Goal: Information Seeking & Learning: Learn about a topic

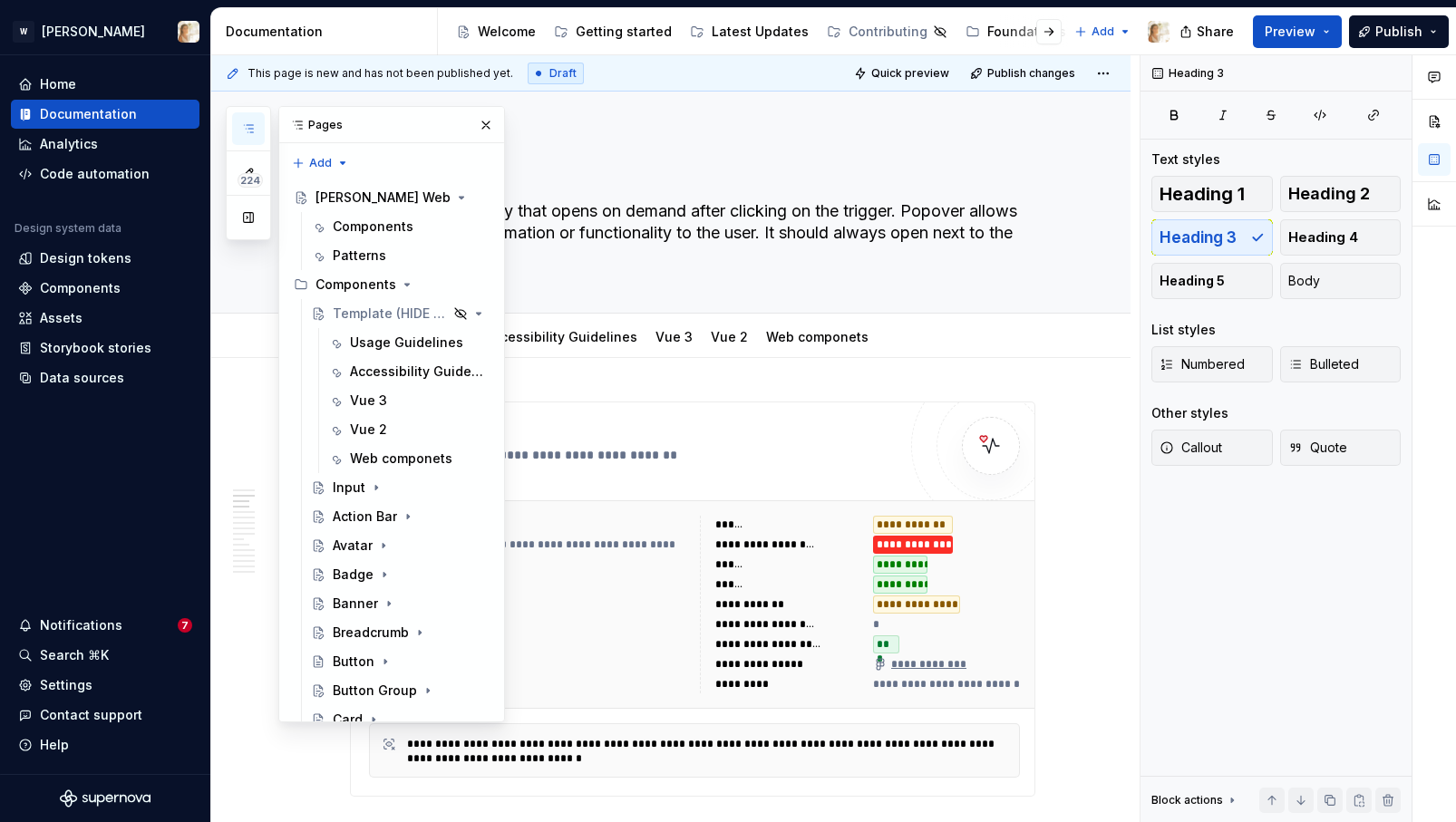
scroll to position [1085, 0]
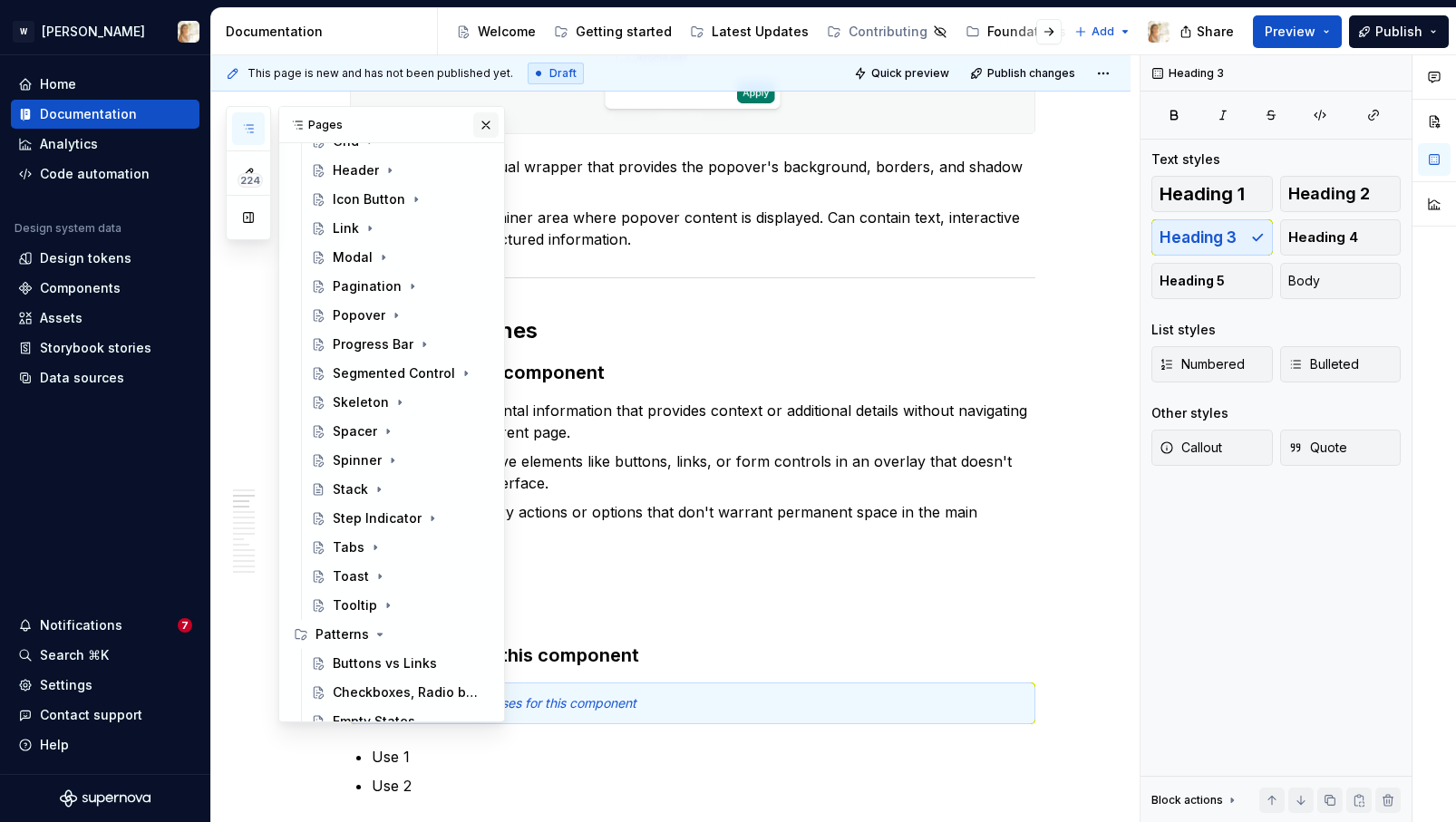
click at [484, 116] on button "button" at bounding box center [486, 125] width 26 height 26
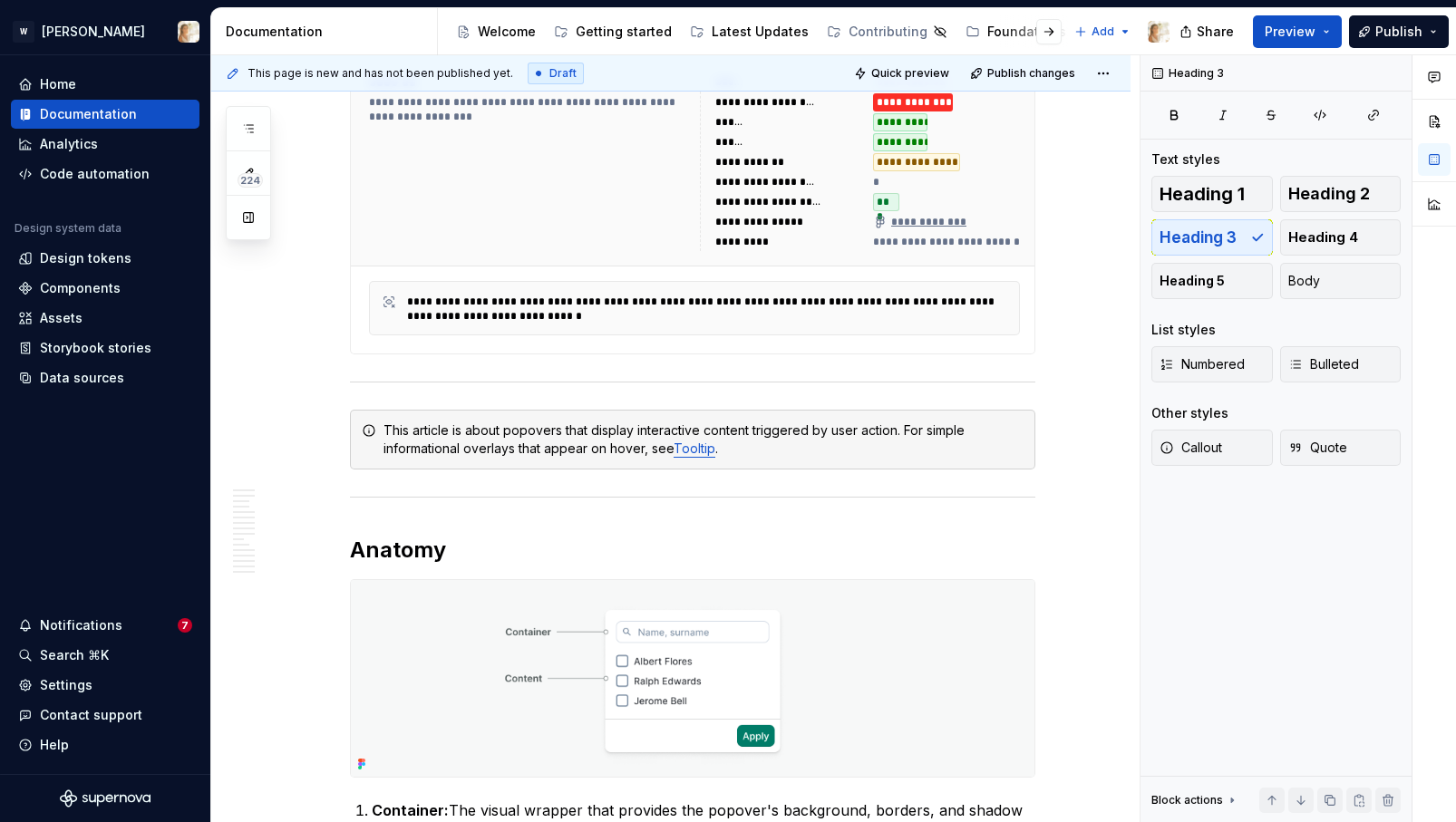
scroll to position [0, 0]
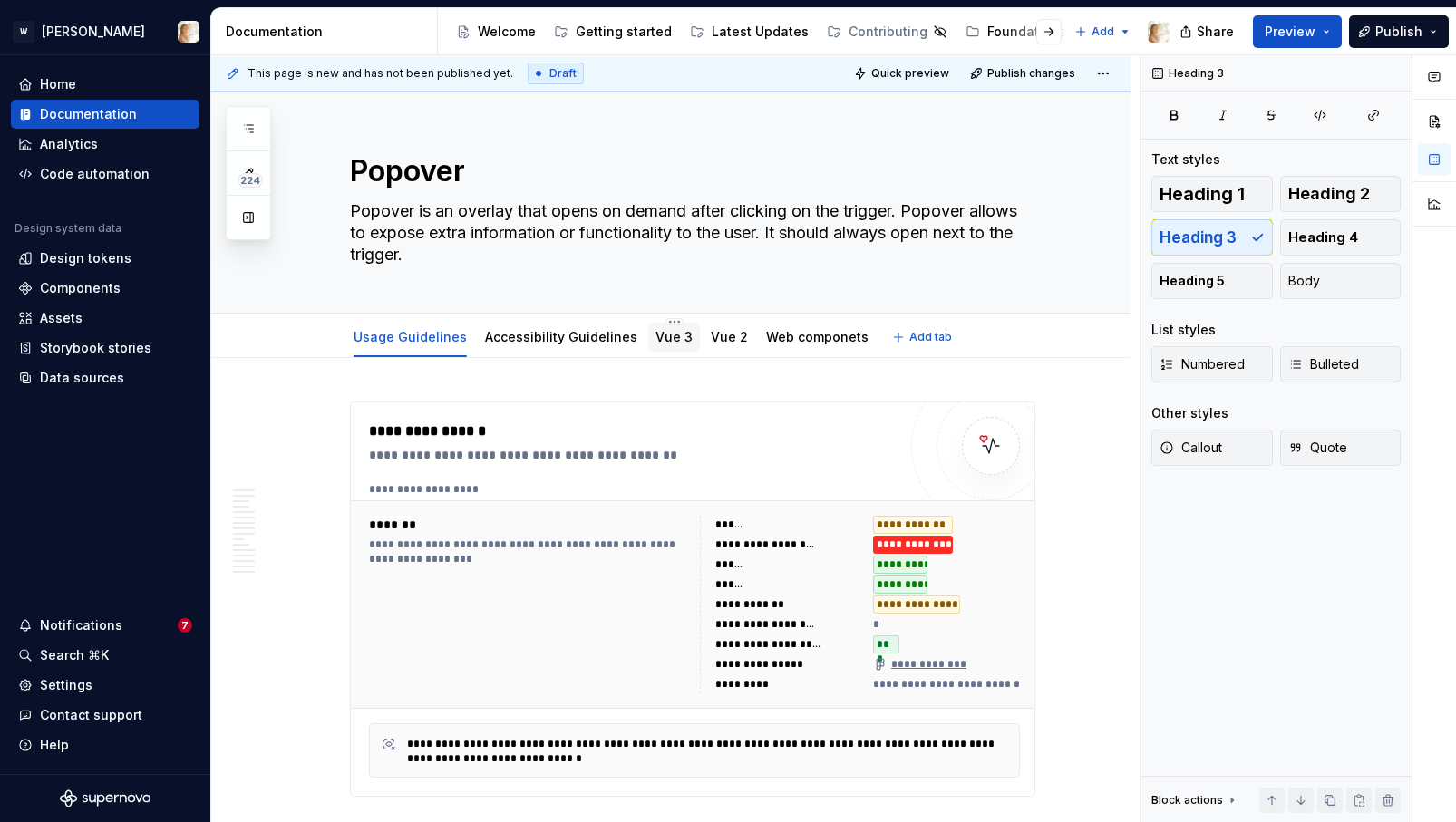
click at [663, 339] on link "Vue 3" at bounding box center [673, 337] width 37 height 15
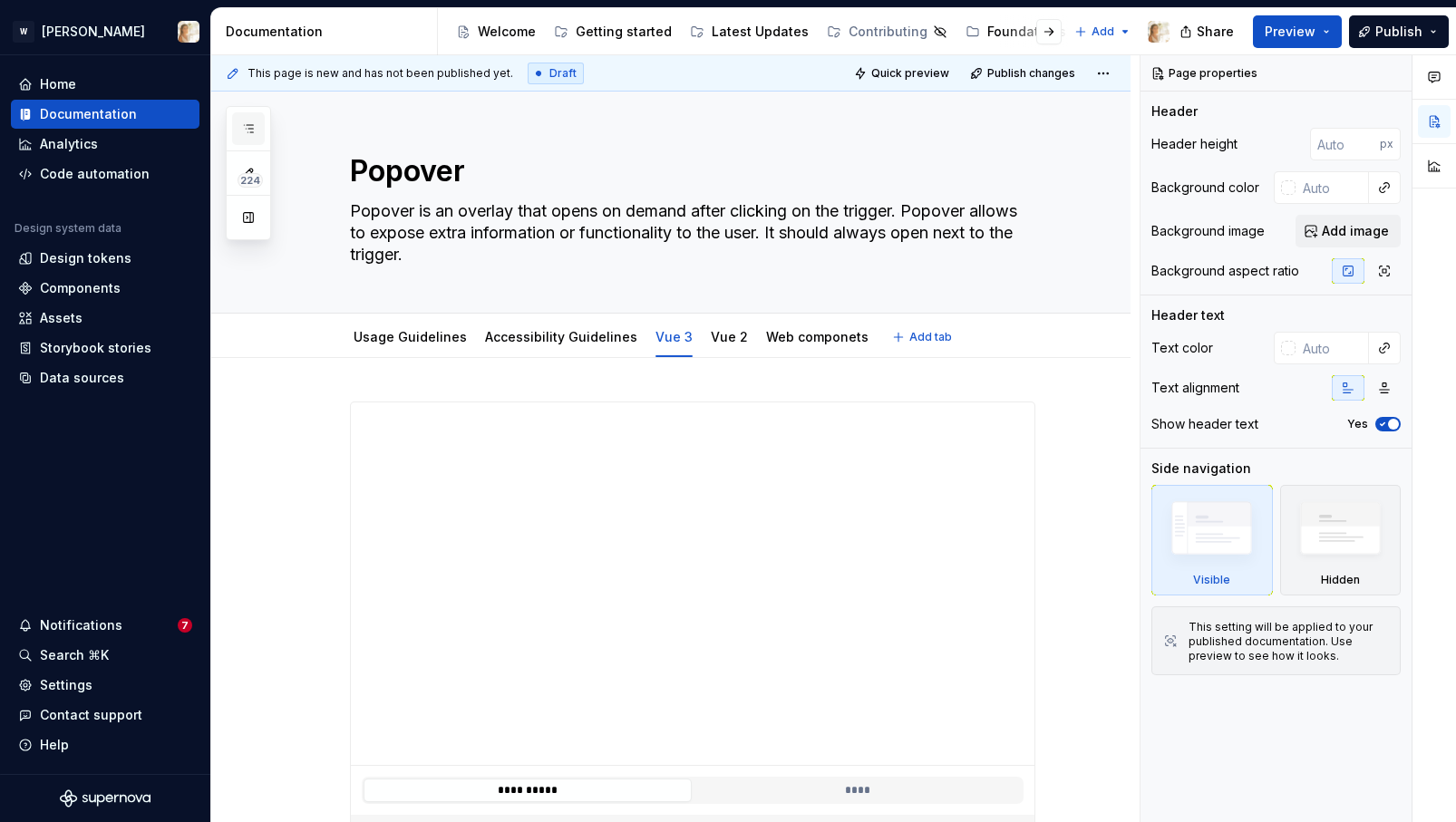
type textarea "*"
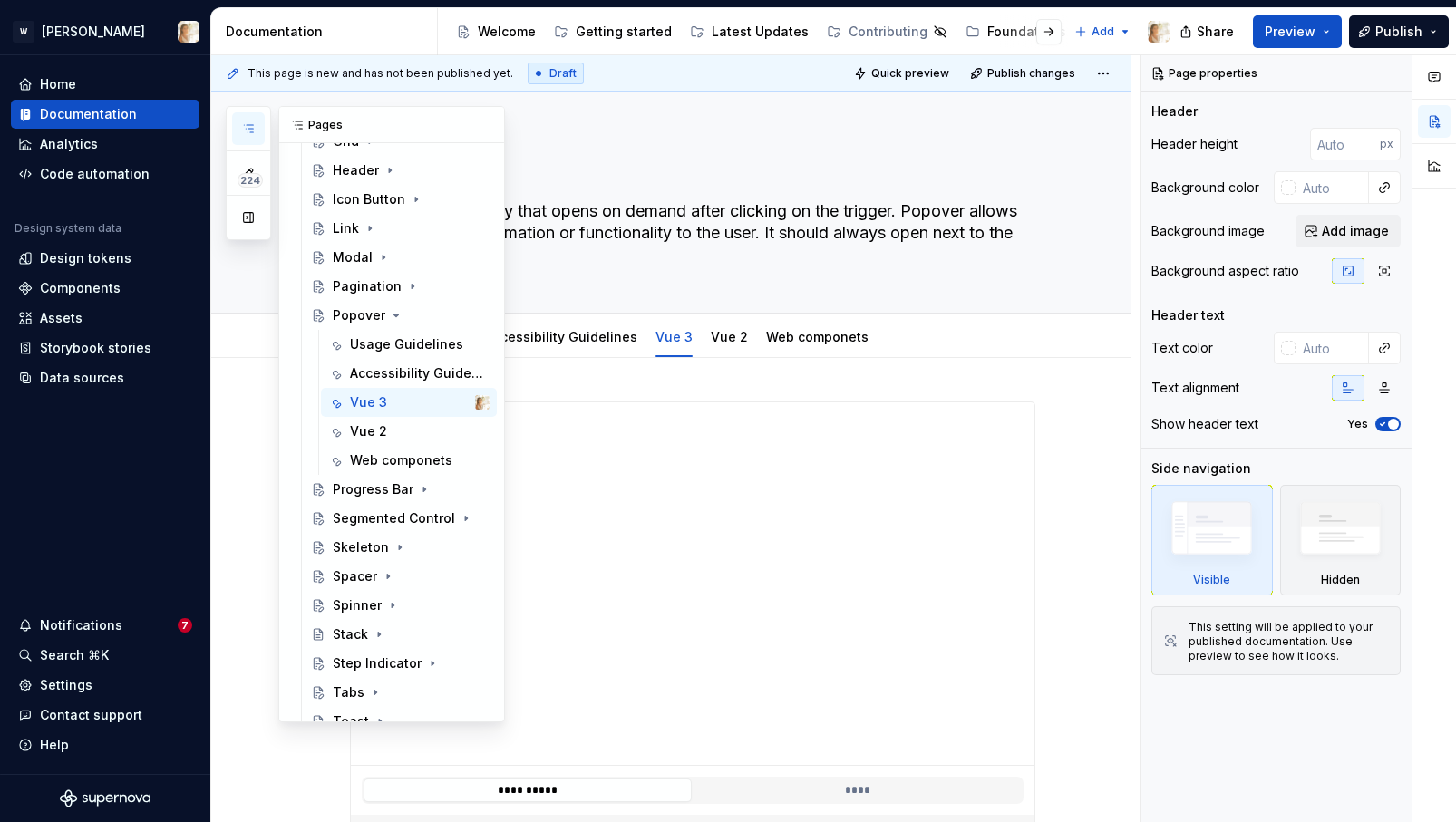
click at [243, 123] on icon "button" at bounding box center [248, 128] width 14 height 14
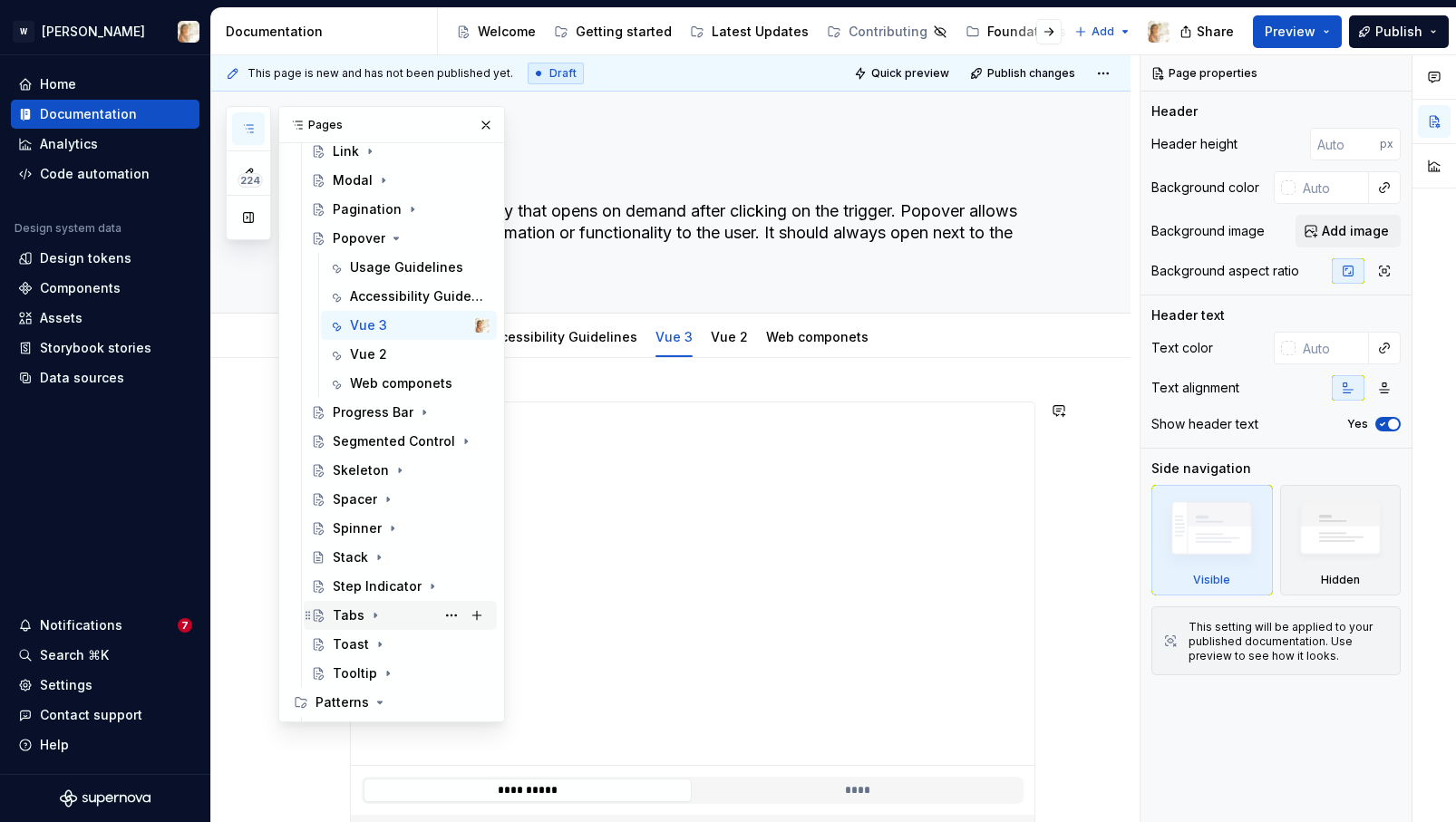
scroll to position [1023, 0]
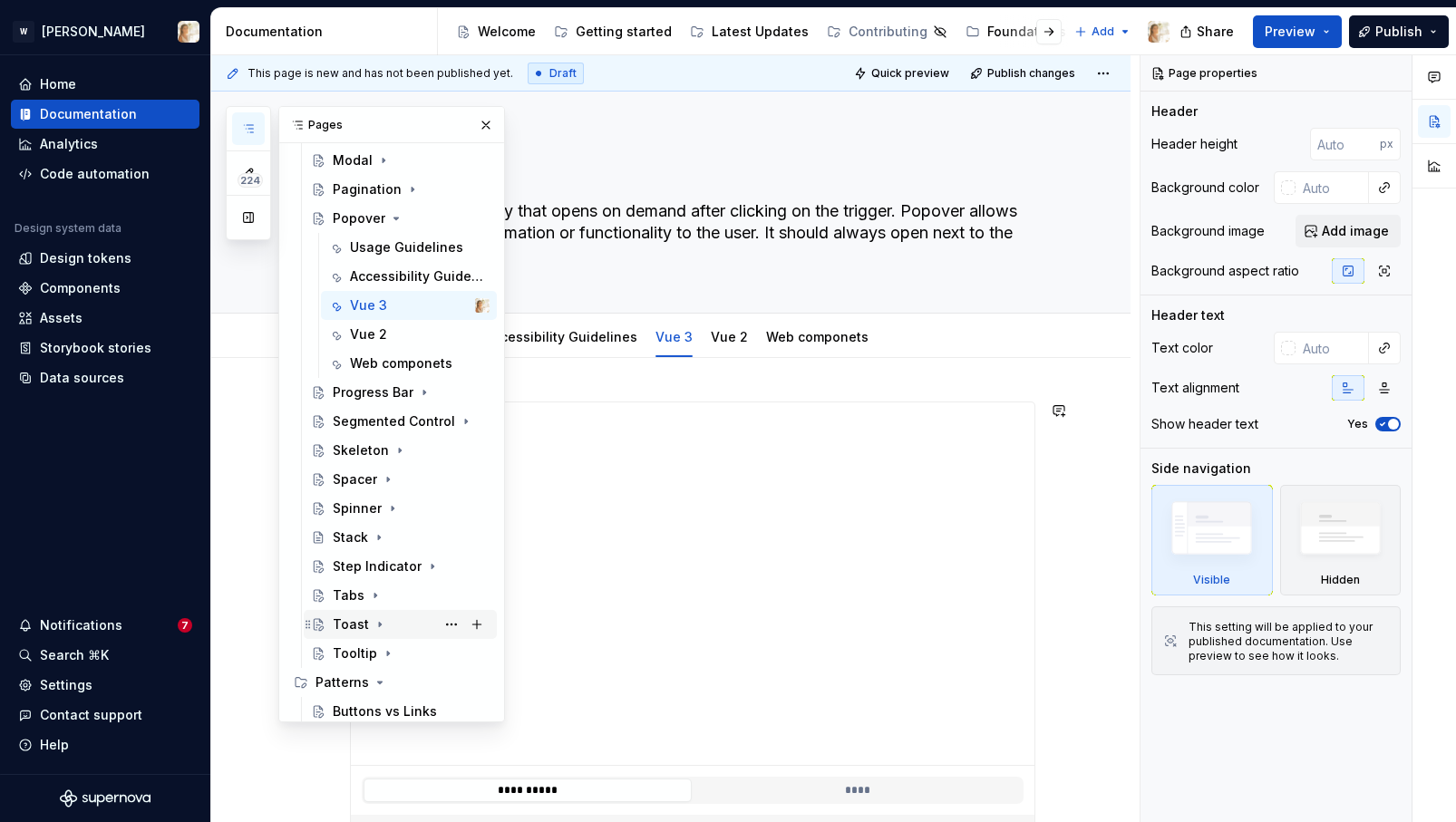
click at [358, 621] on div "Toast" at bounding box center [350, 624] width 36 height 18
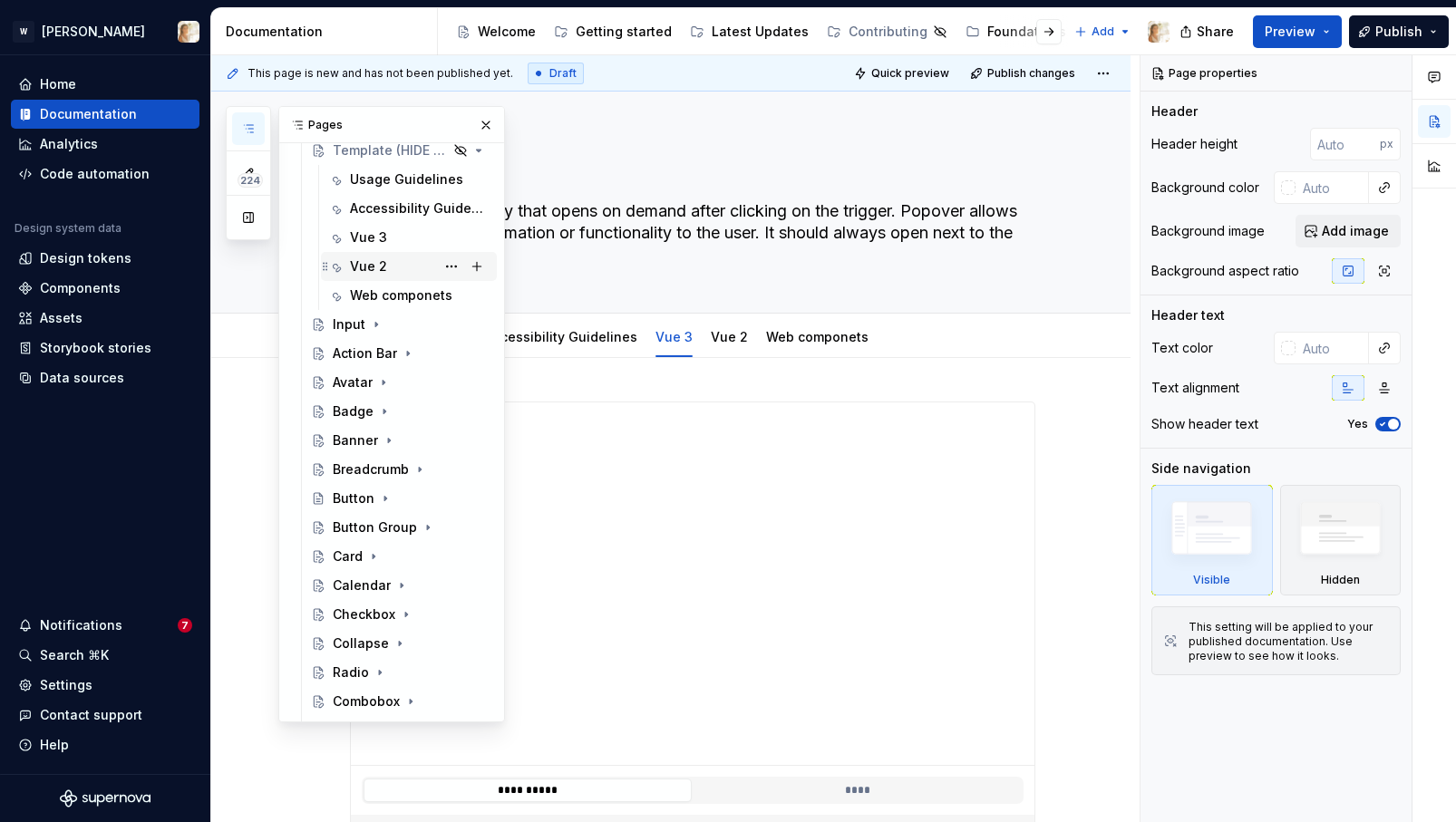
scroll to position [201, 0]
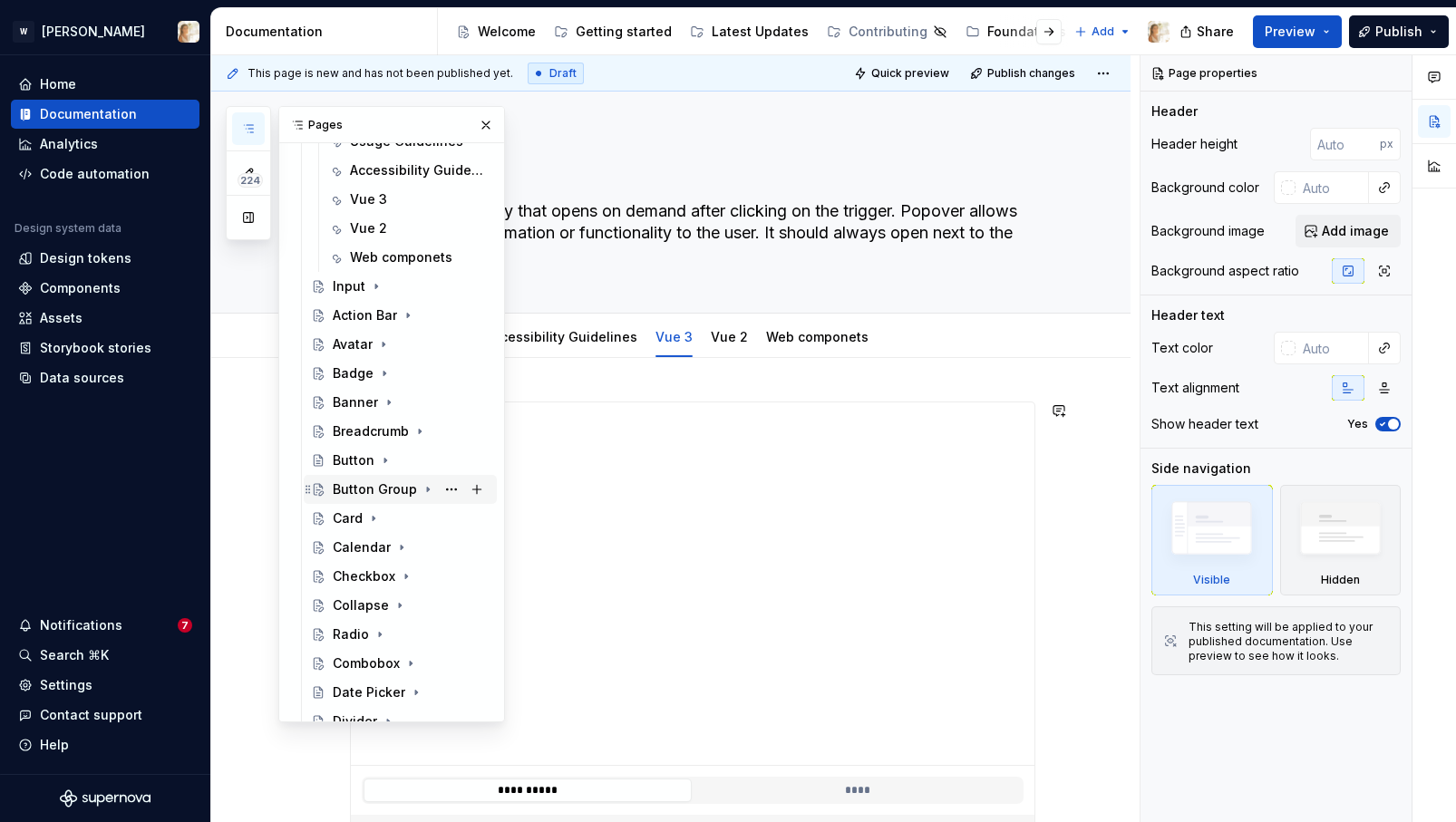
click at [426, 491] on icon "Page tree" at bounding box center [427, 489] width 14 height 14
click at [370, 579] on div "Vue 3" at bounding box center [368, 576] width 37 height 18
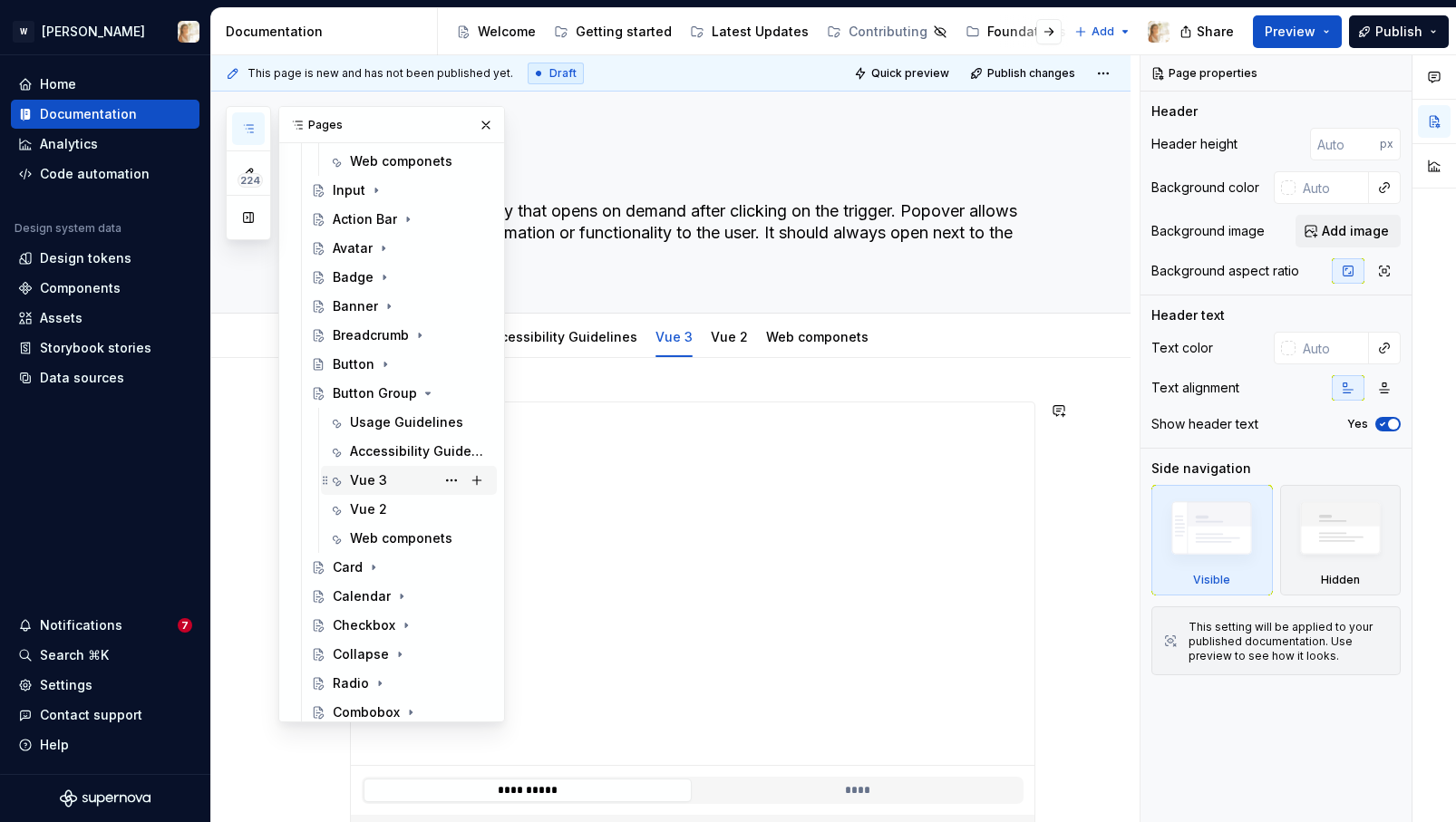
scroll to position [362, 0]
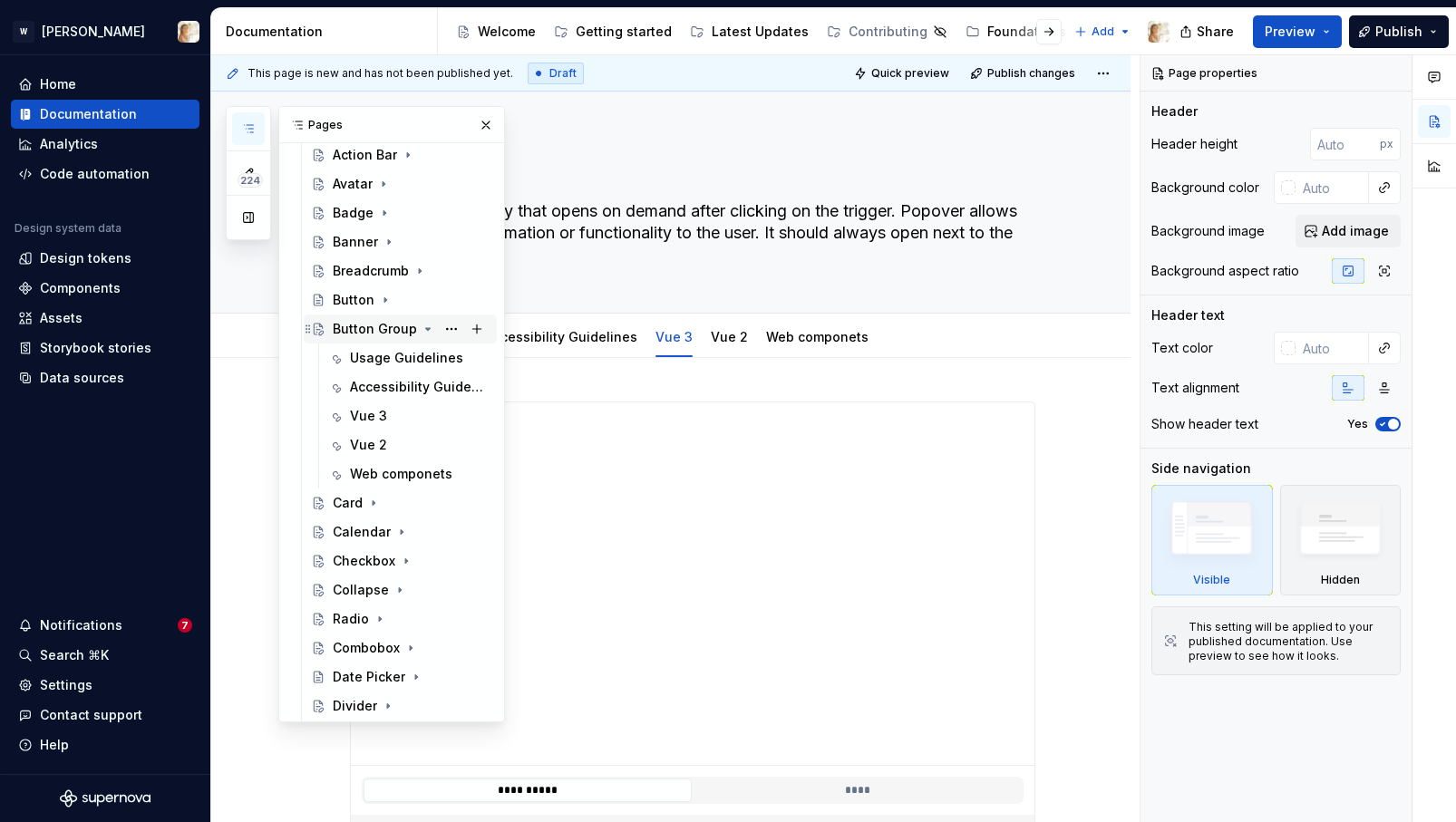
click at [426, 328] on icon "Page tree" at bounding box center [428, 329] width 5 height 2
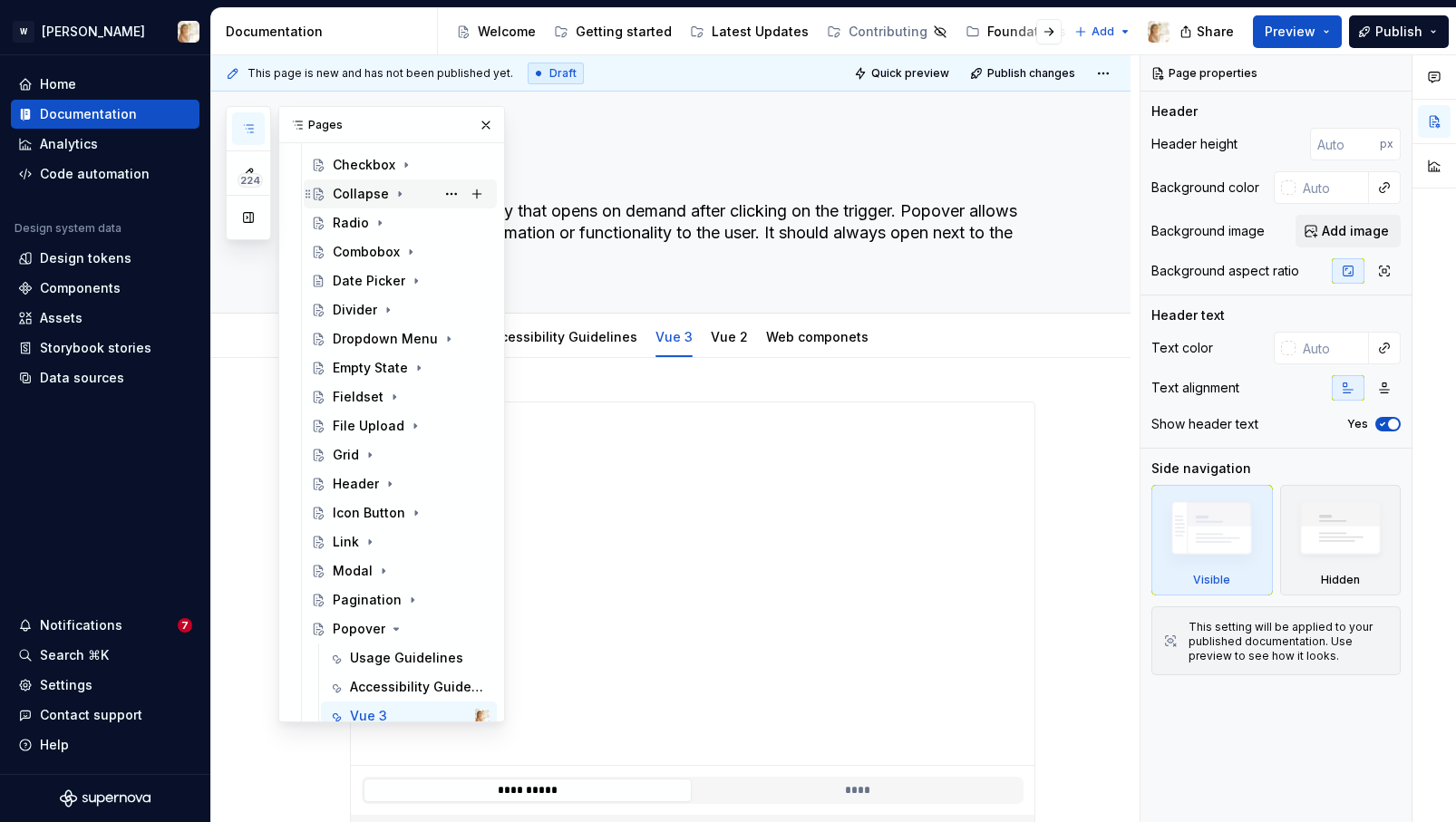
scroll to position [628, 0]
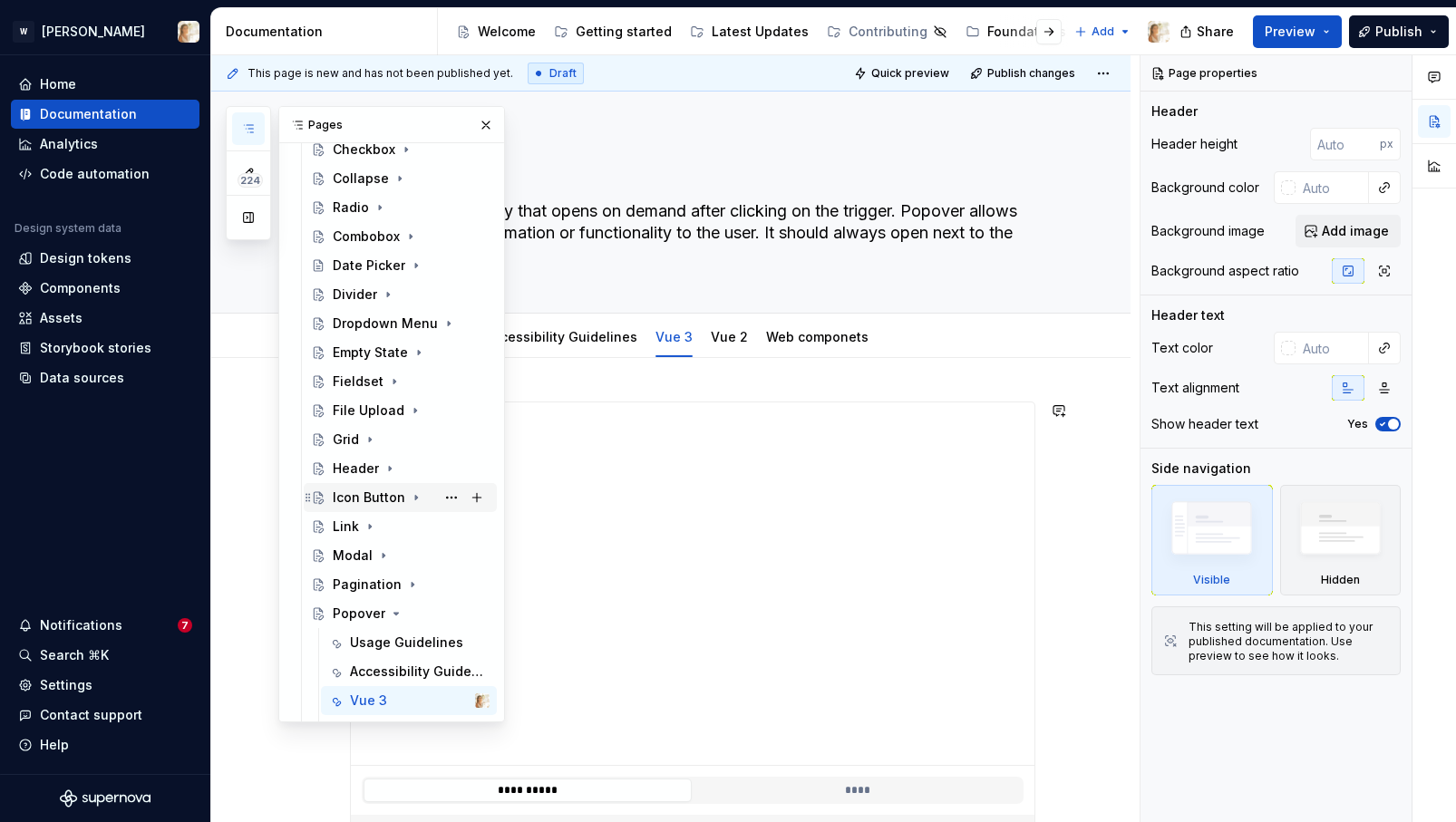
click at [412, 495] on icon "Page tree" at bounding box center [415, 497] width 14 height 14
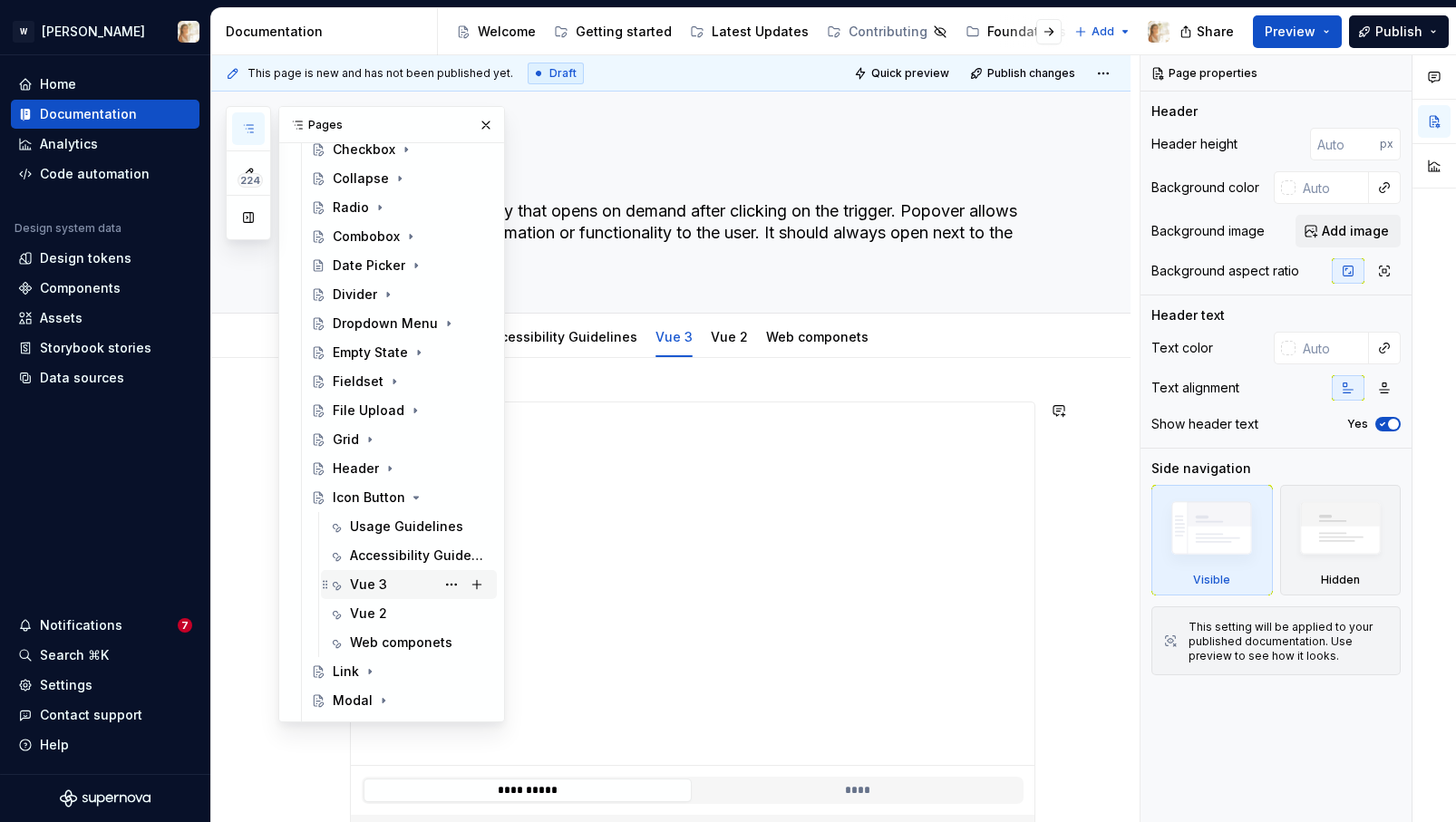
click at [361, 582] on div "Vue 3" at bounding box center [368, 584] width 37 height 18
click at [411, 495] on icon "Page tree" at bounding box center [415, 497] width 14 height 14
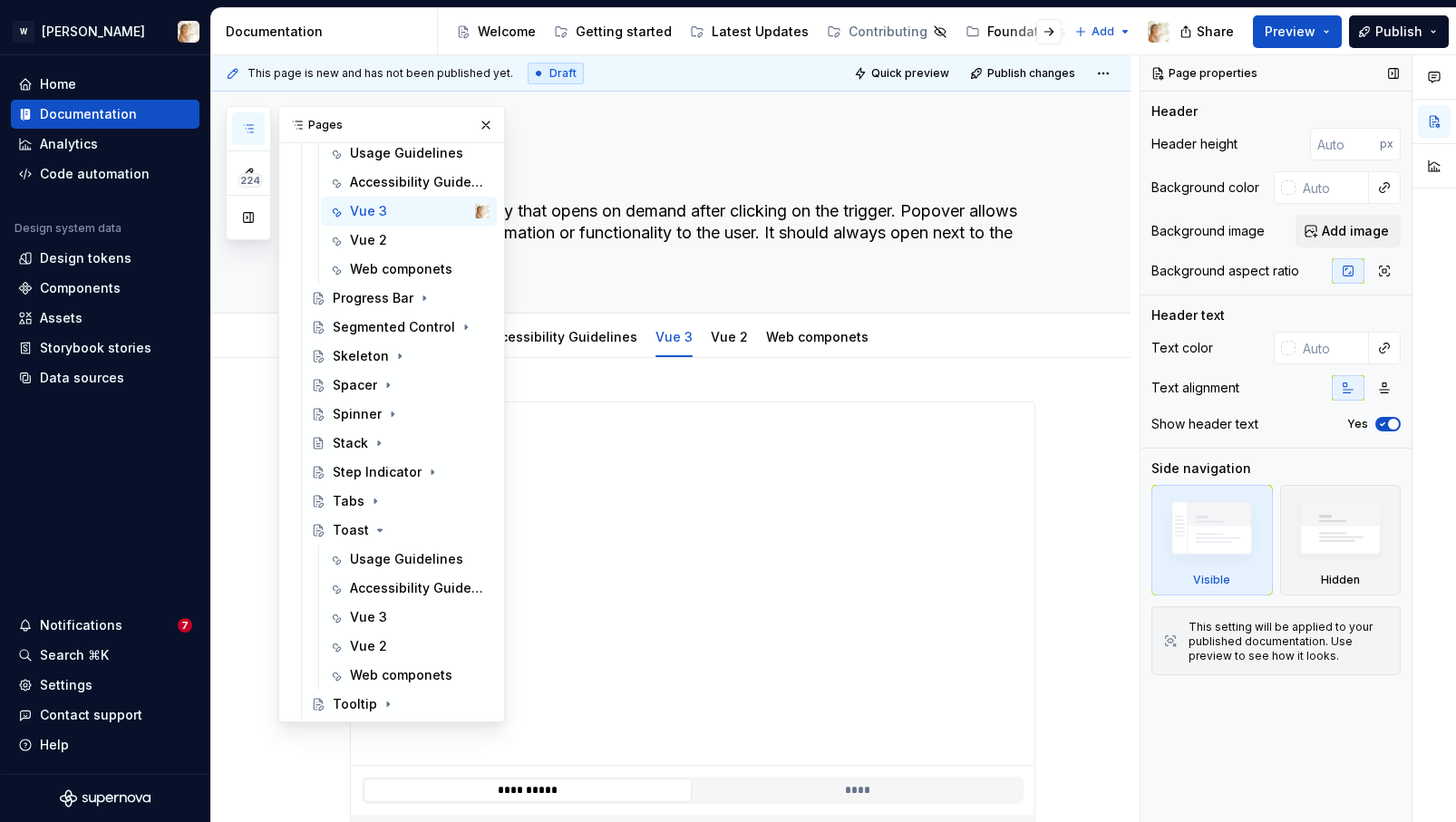
scroll to position [1119, 0]
click at [375, 521] on icon "Page tree" at bounding box center [379, 528] width 14 height 14
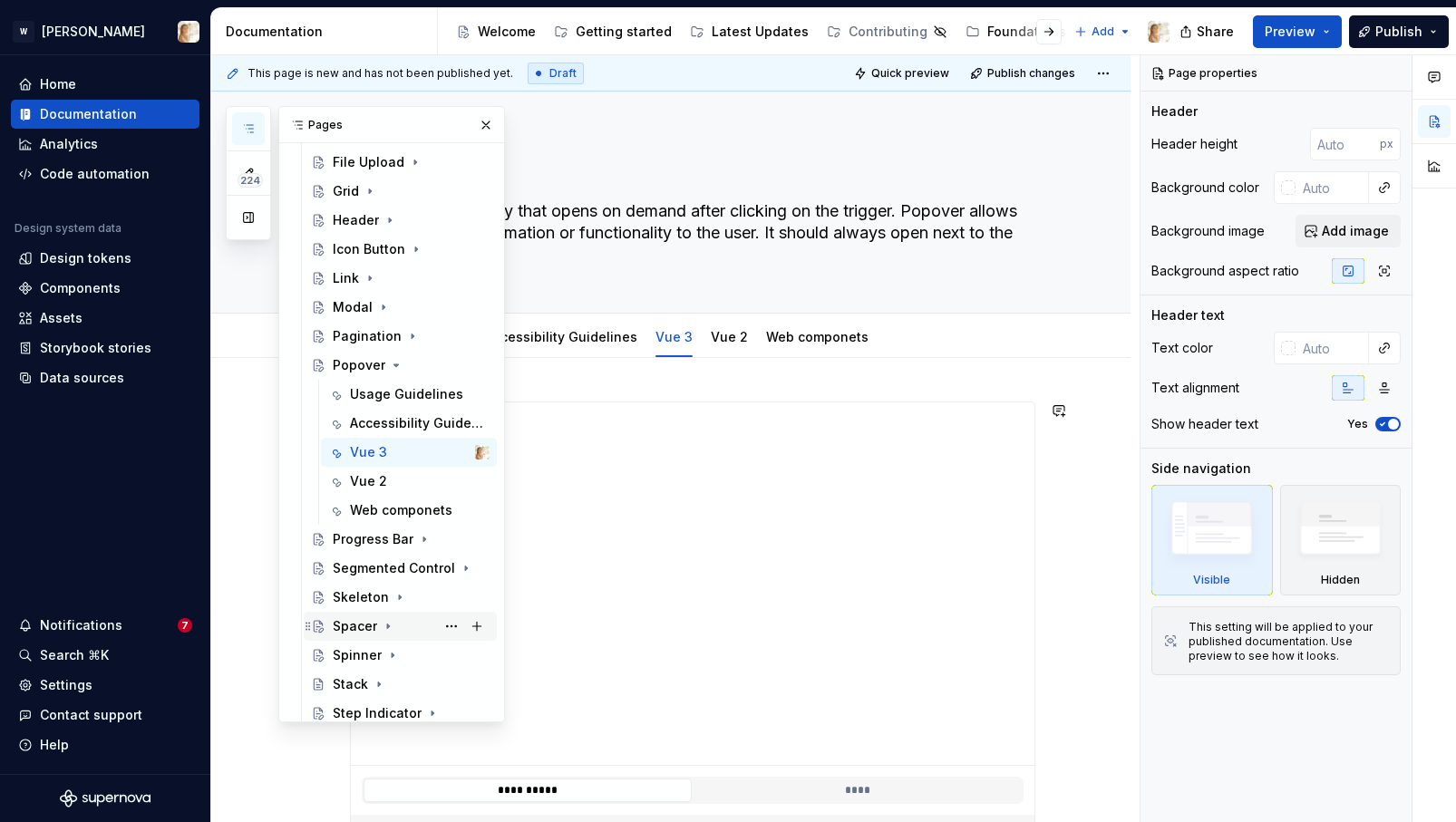
scroll to position [868, 0]
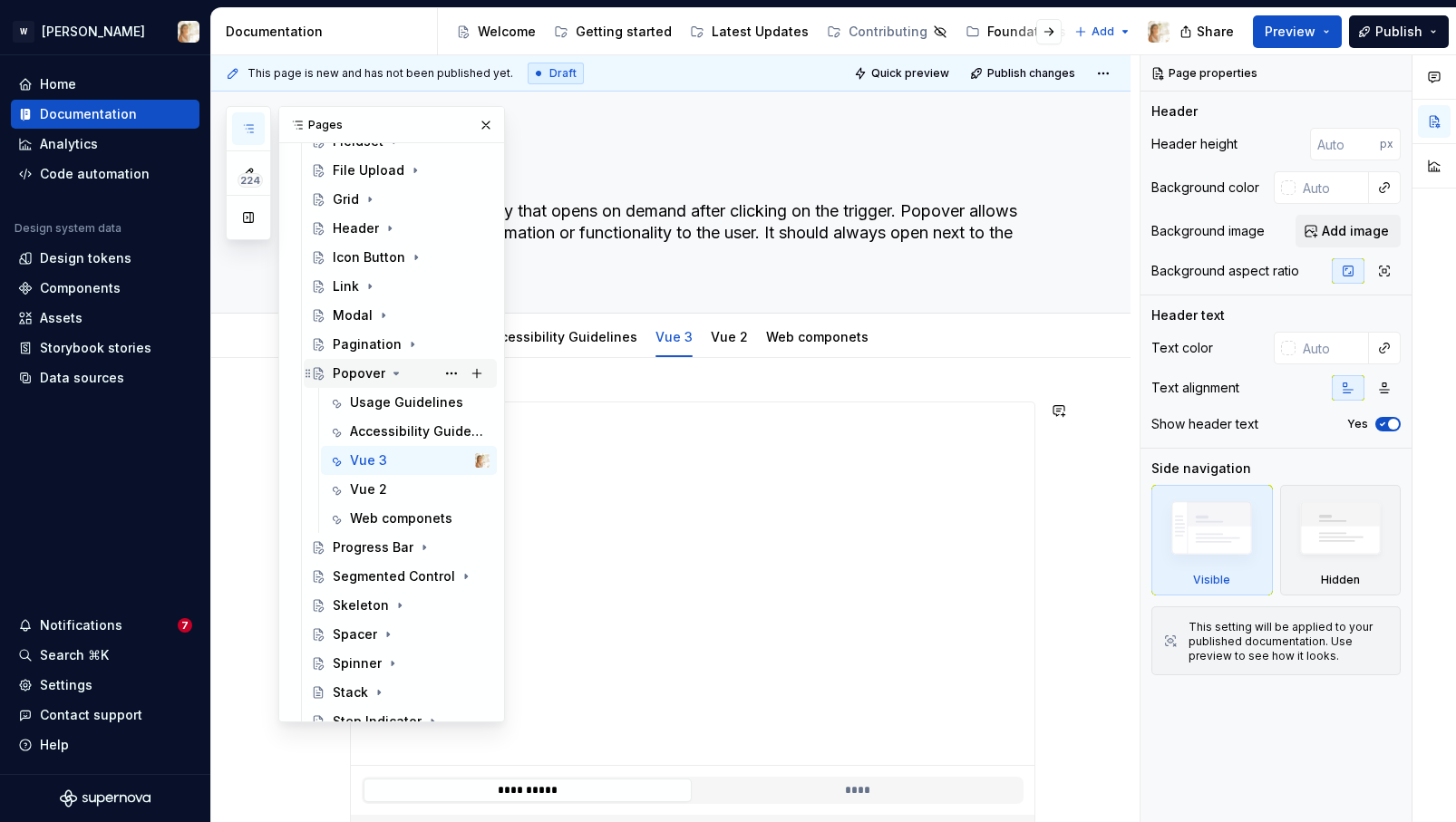
click at [395, 370] on icon "Page tree" at bounding box center [395, 373] width 14 height 14
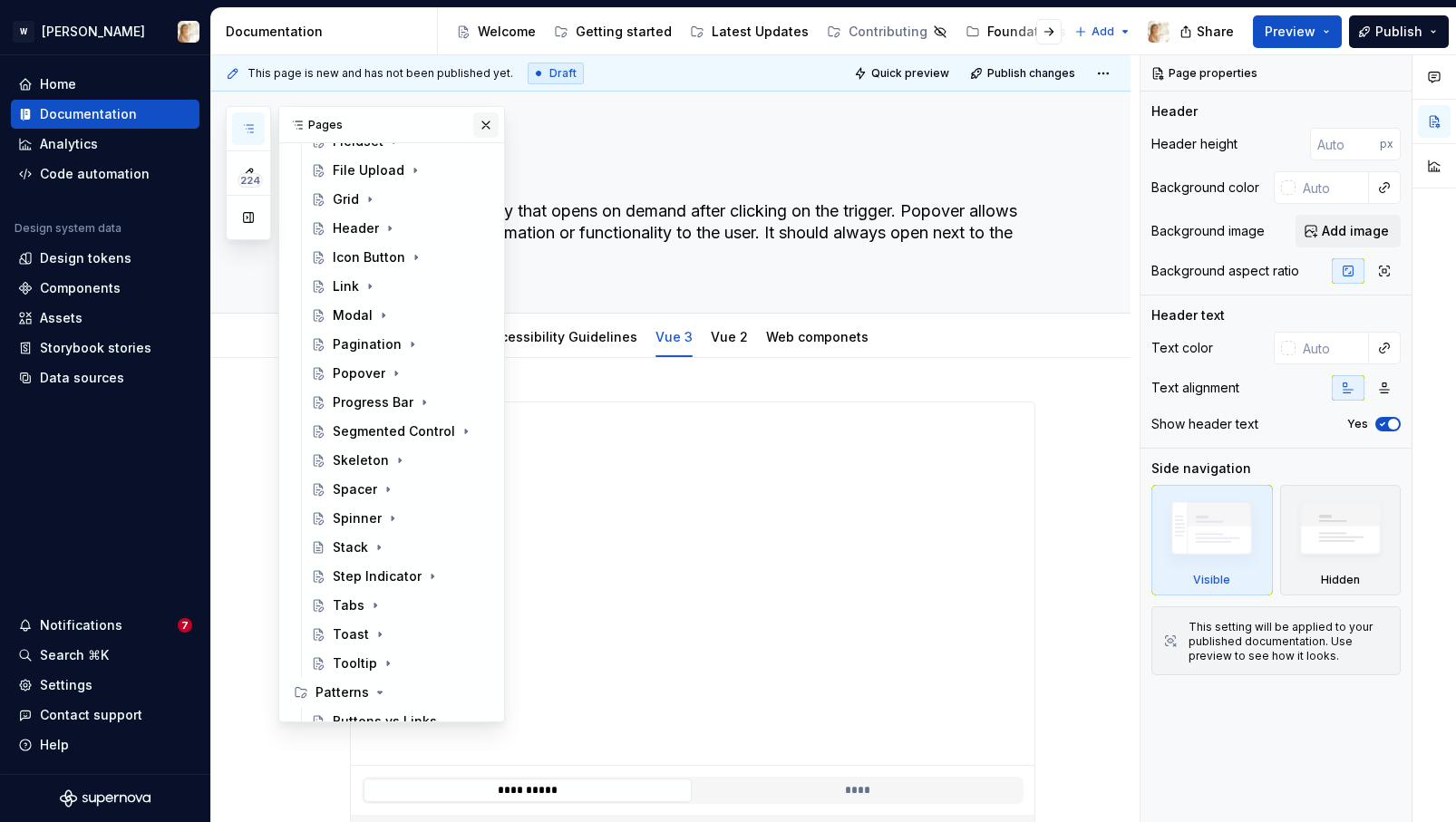
click at [484, 121] on button "button" at bounding box center [486, 125] width 26 height 26
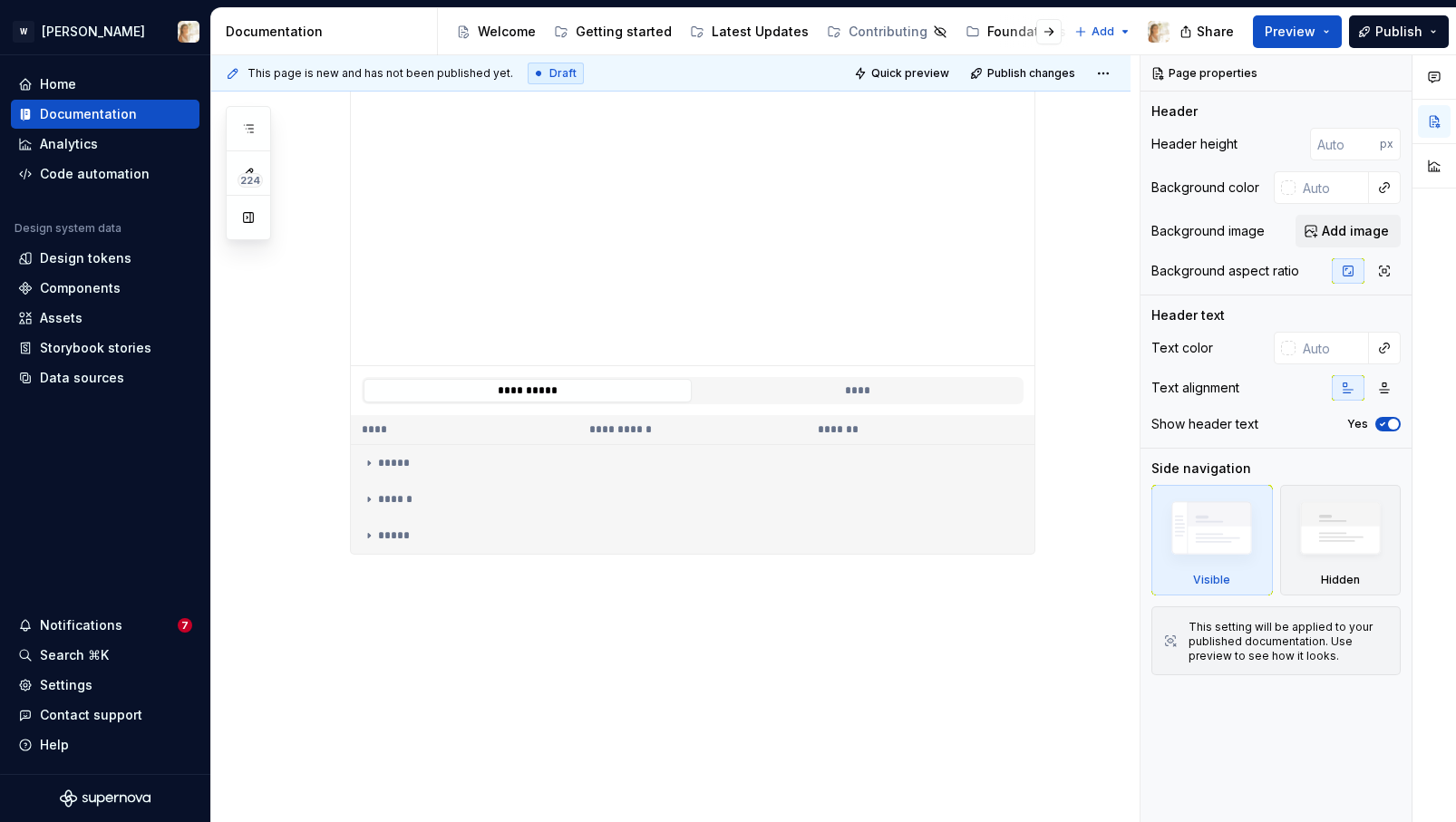
scroll to position [0, 0]
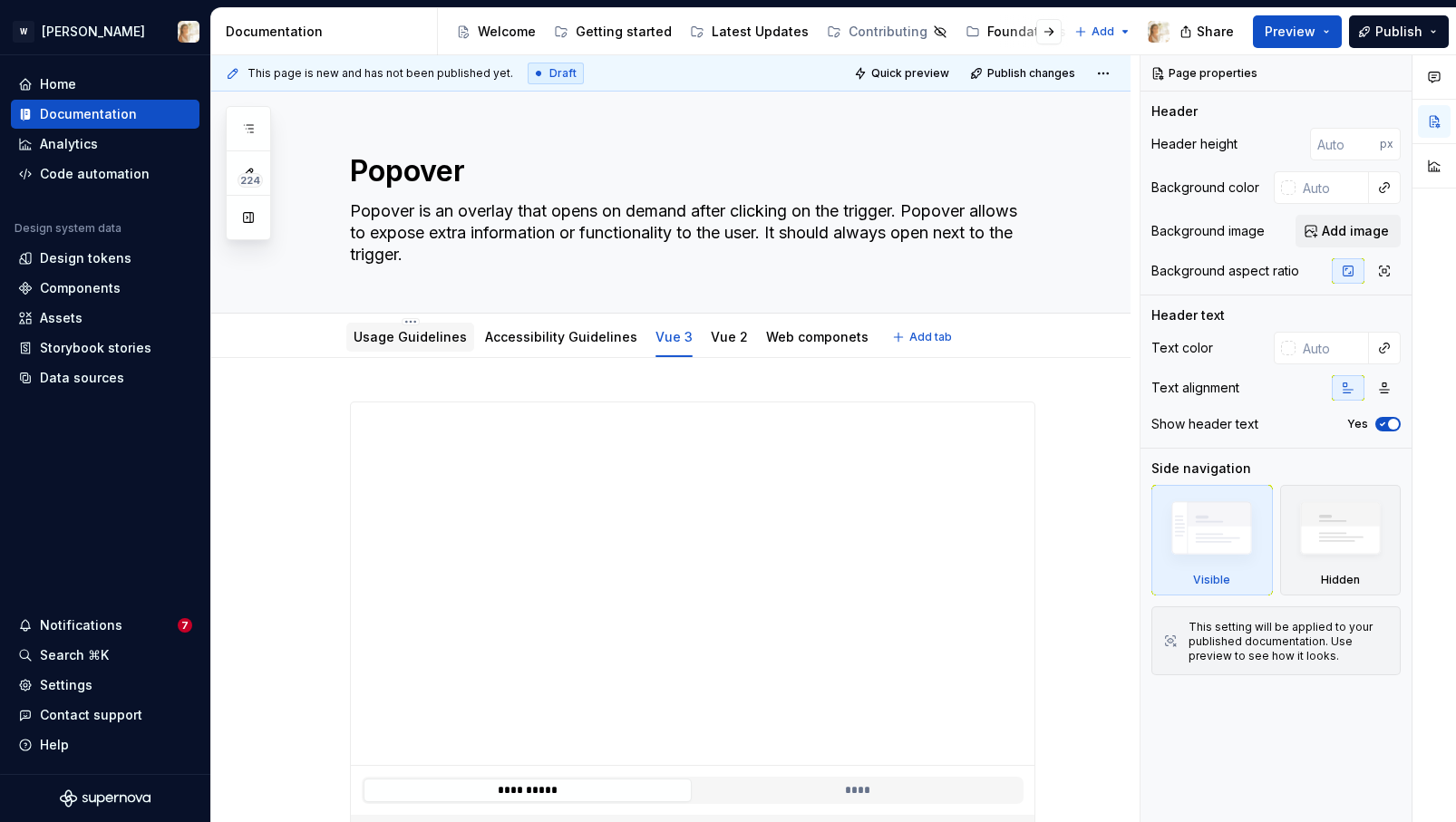
click at [433, 339] on link "Usage Guidelines" at bounding box center [410, 337] width 114 height 15
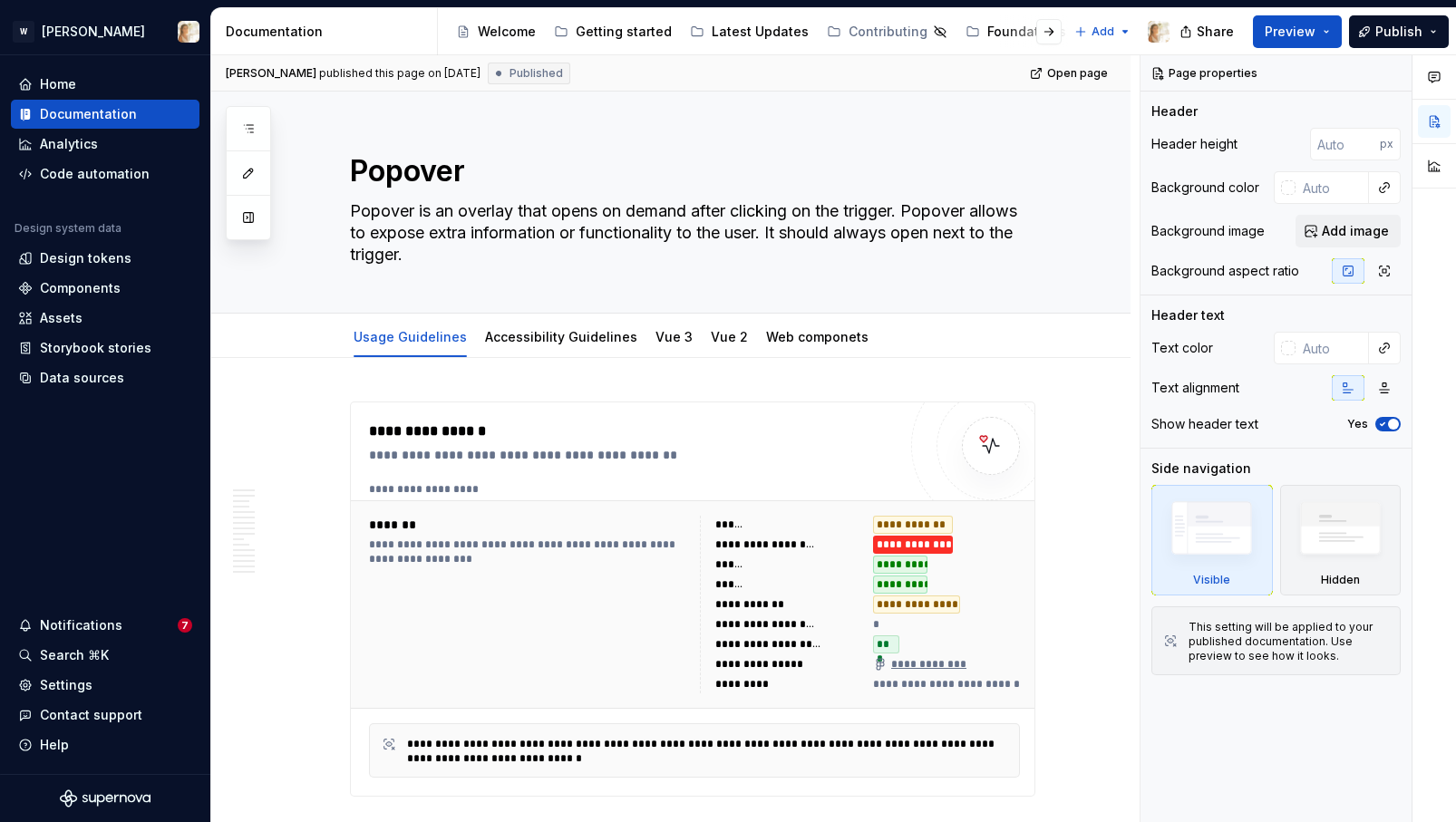
type textarea "*"
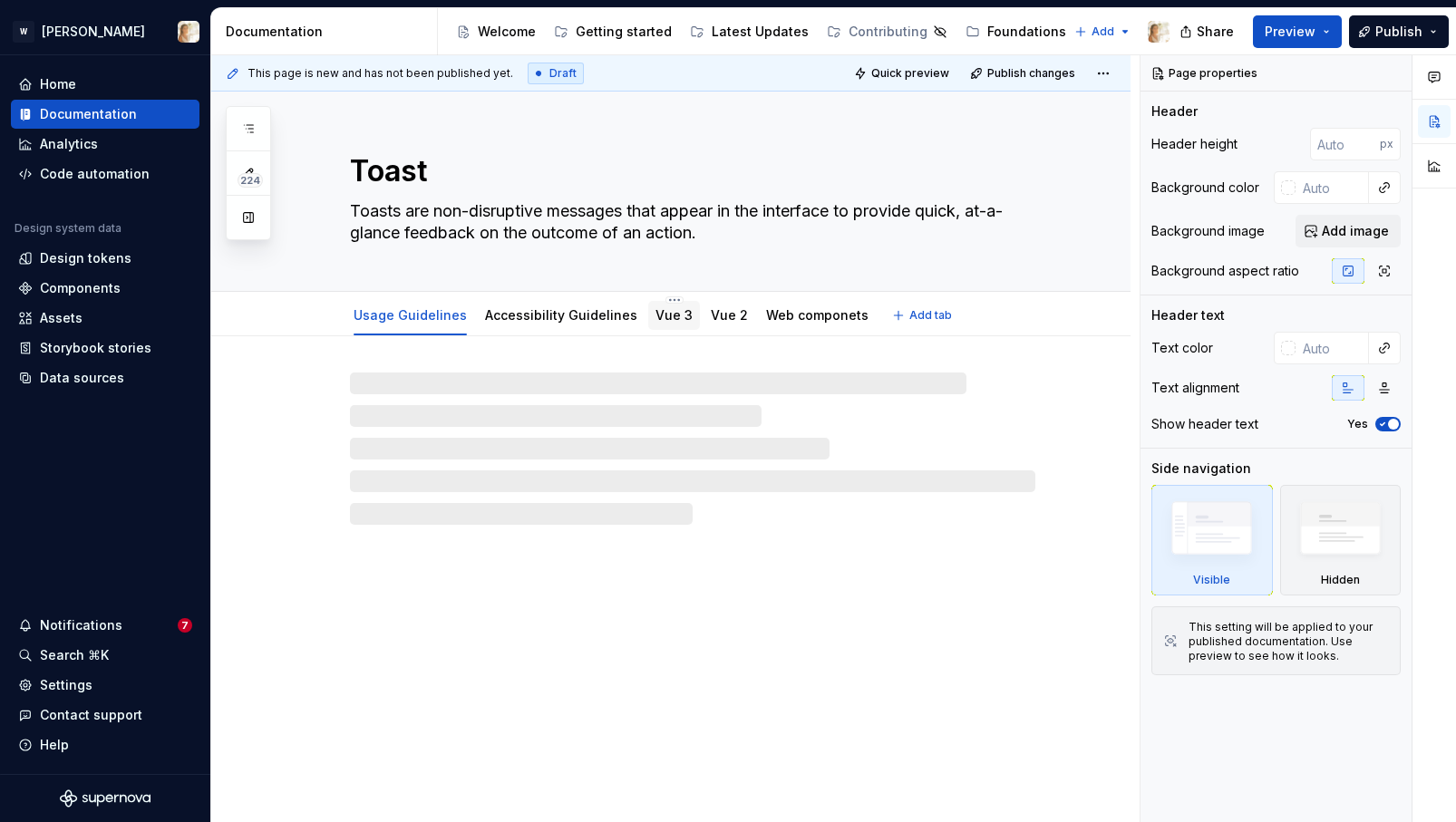
click at [655, 313] on link "Vue 3" at bounding box center [673, 315] width 37 height 15
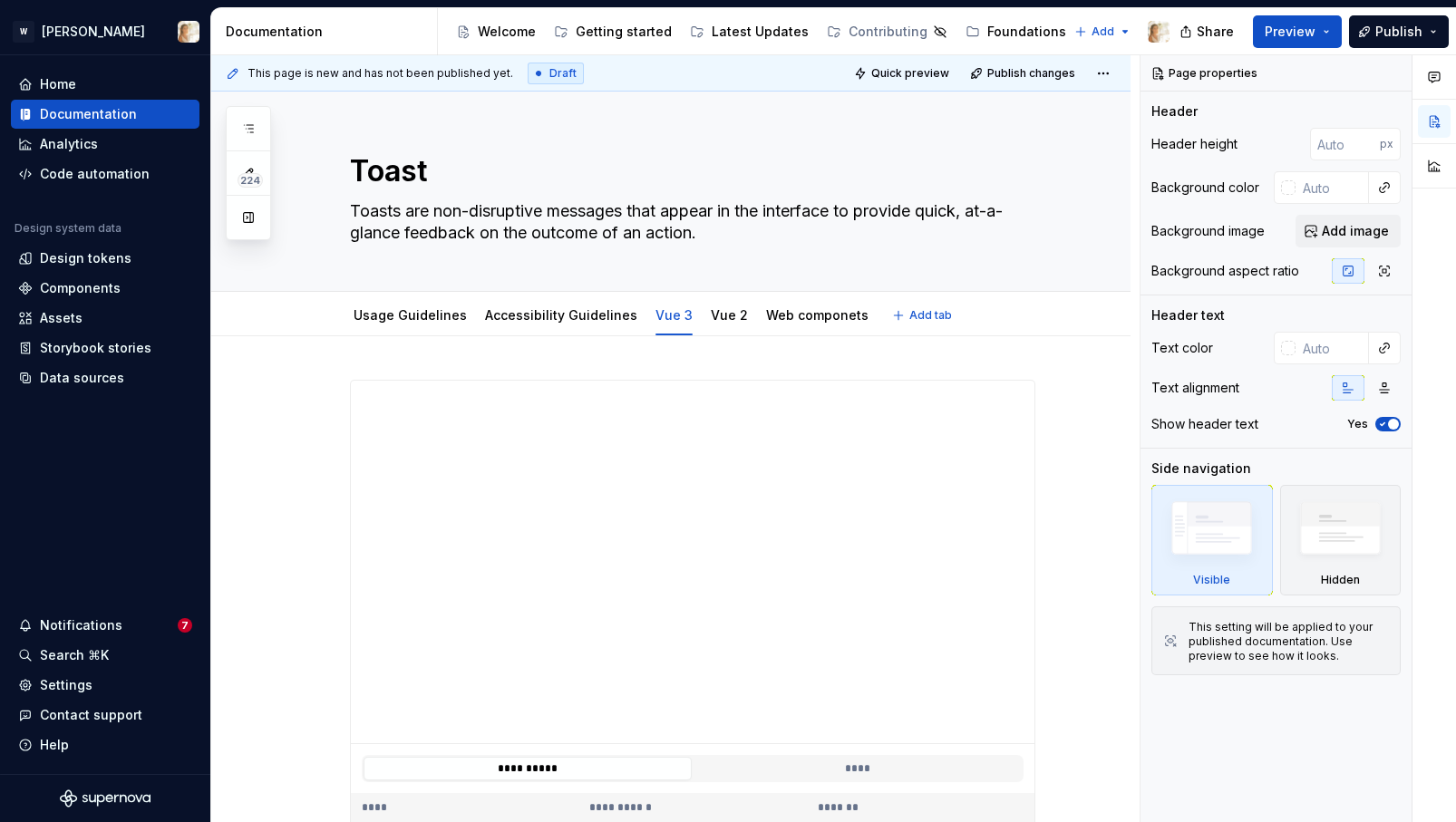
type textarea "*"
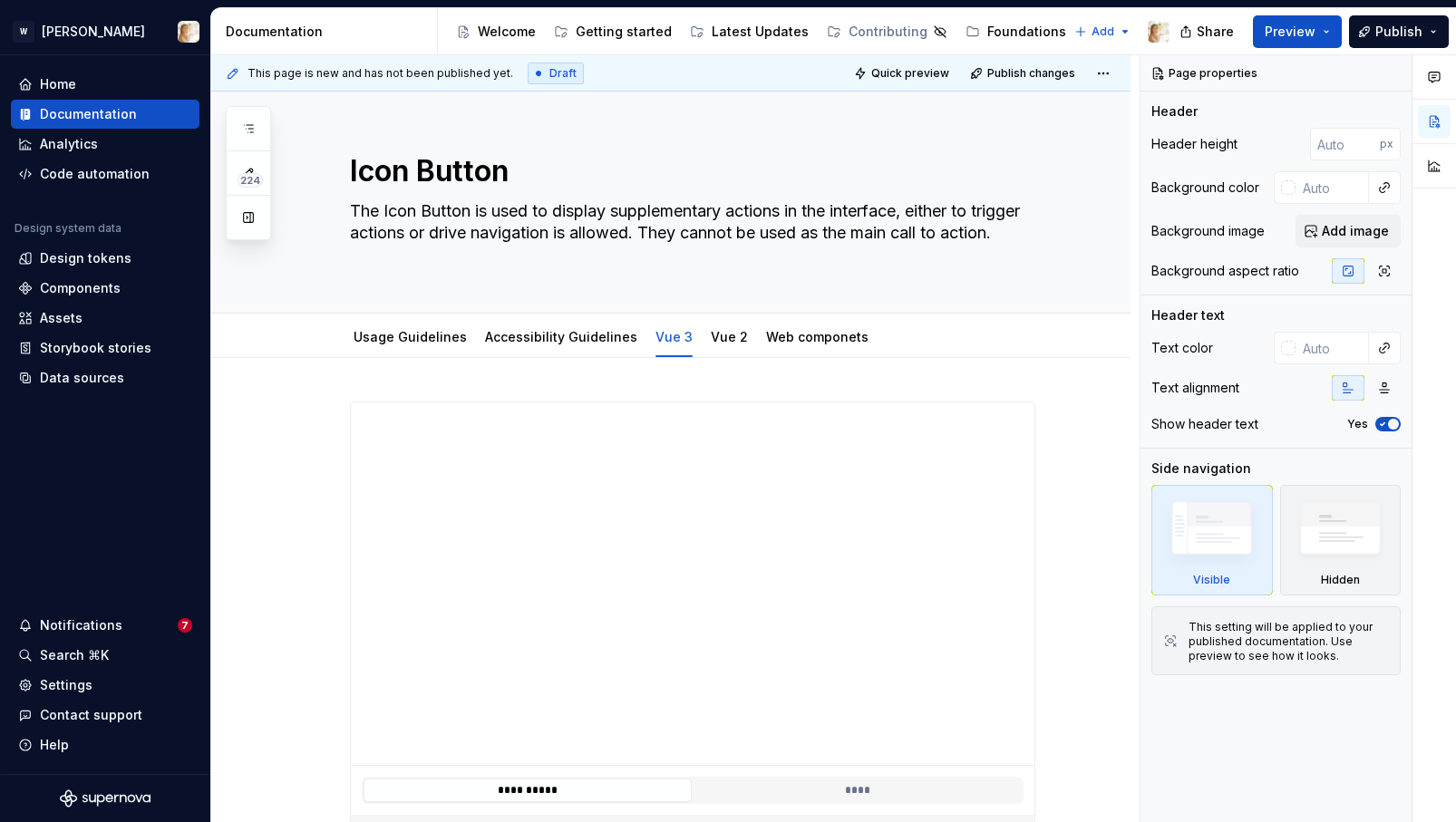
type textarea "*"
